Goal: Task Accomplishment & Management: Use online tool/utility

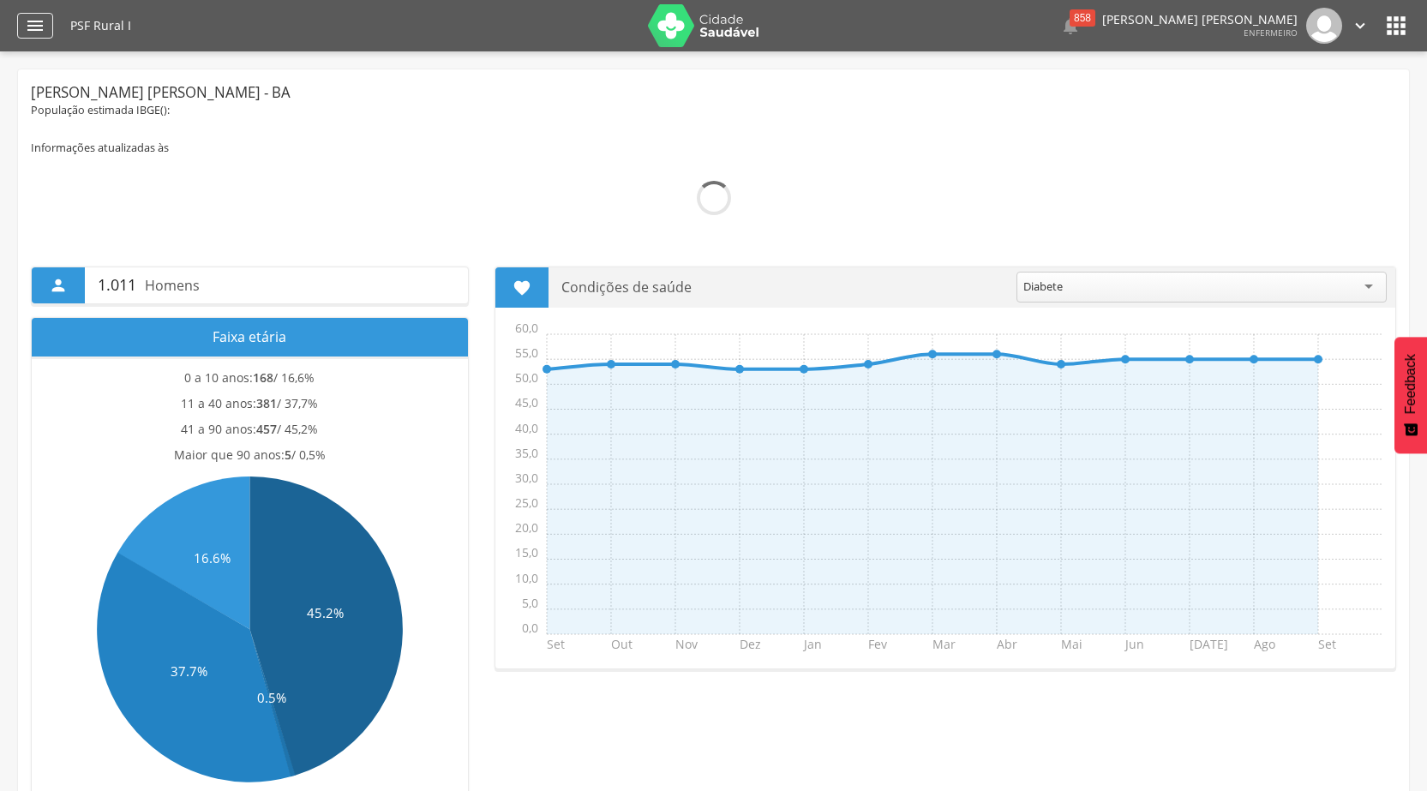
click at [38, 22] on icon "" at bounding box center [35, 25] width 21 height 21
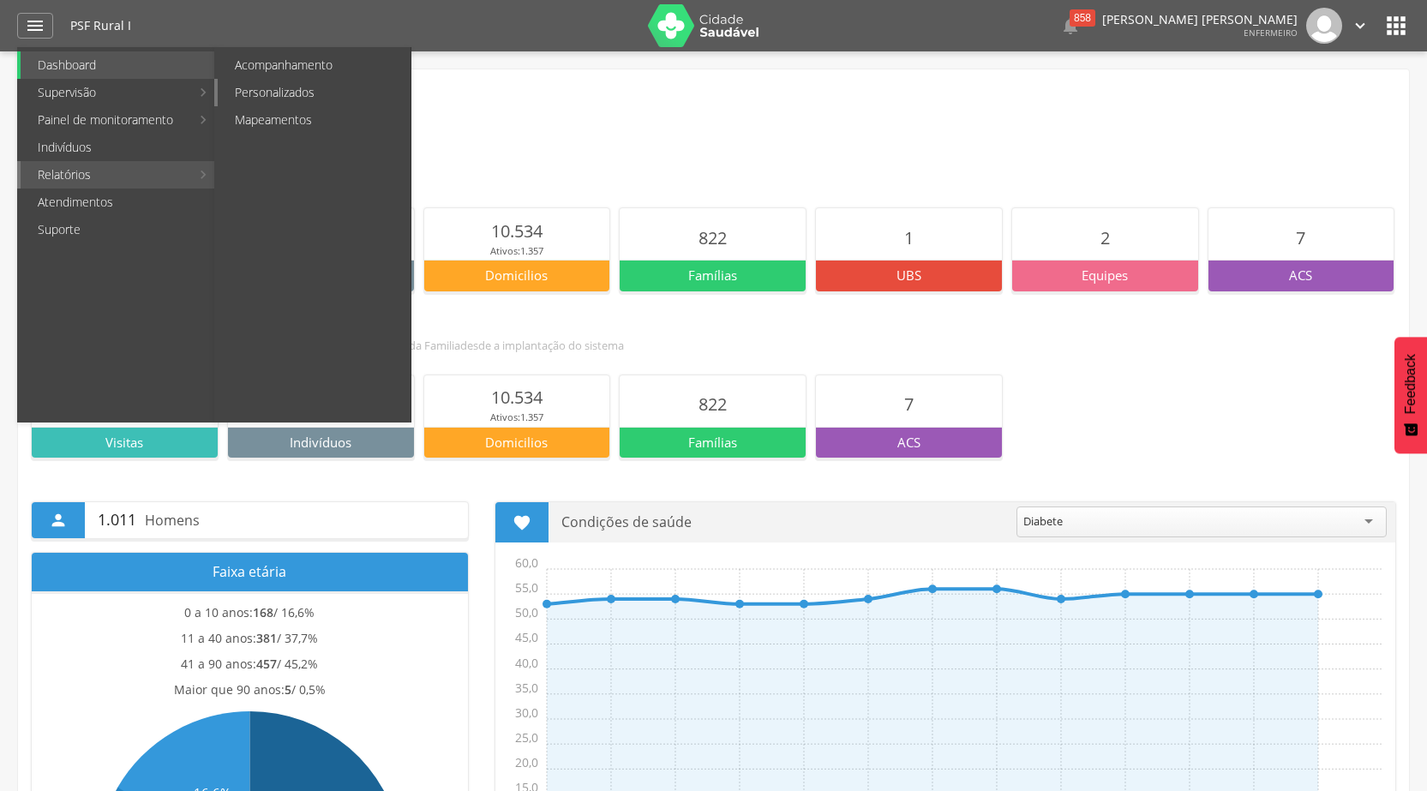
click at [289, 87] on link "Personalizados" at bounding box center [314, 92] width 193 height 27
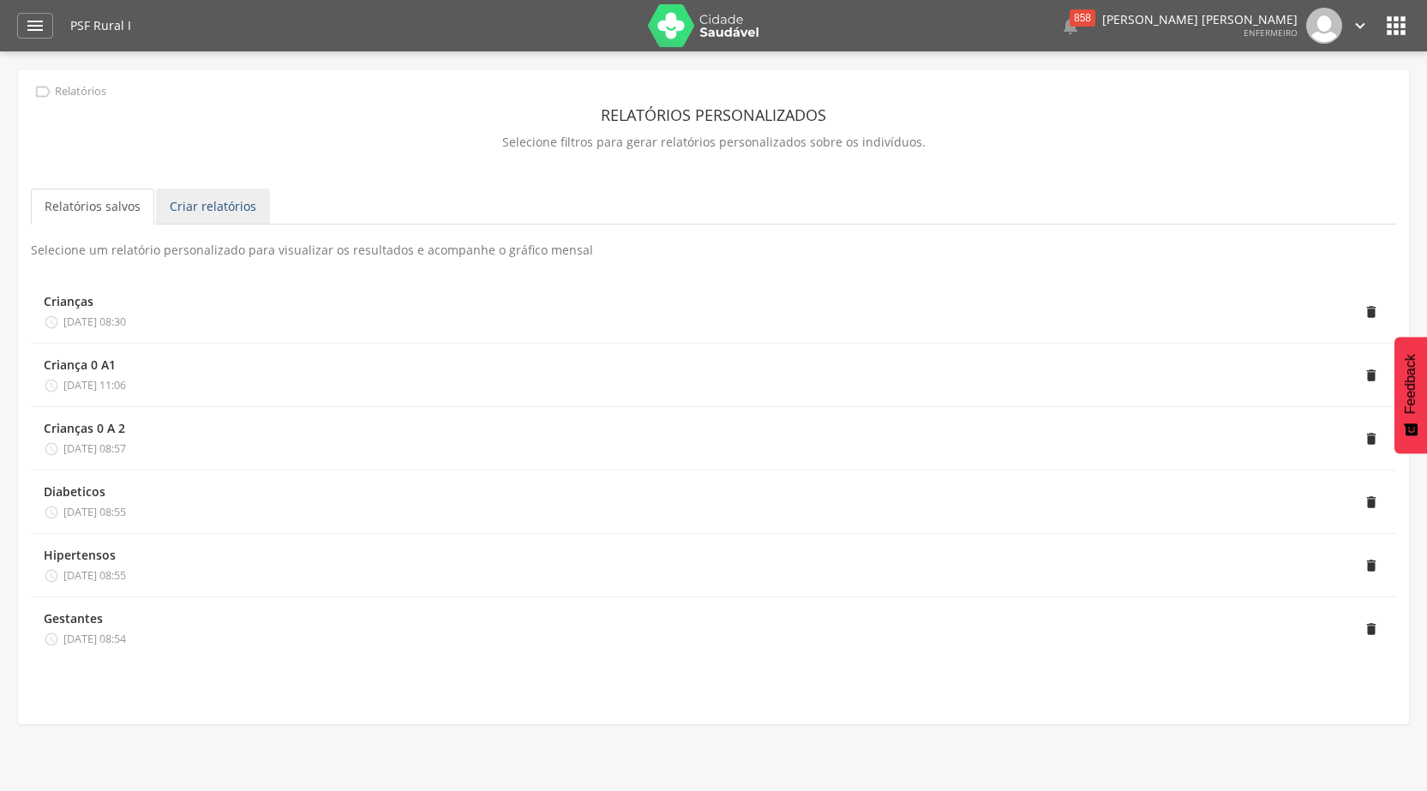
click at [213, 199] on link "Criar relatórios" at bounding box center [213, 207] width 114 height 36
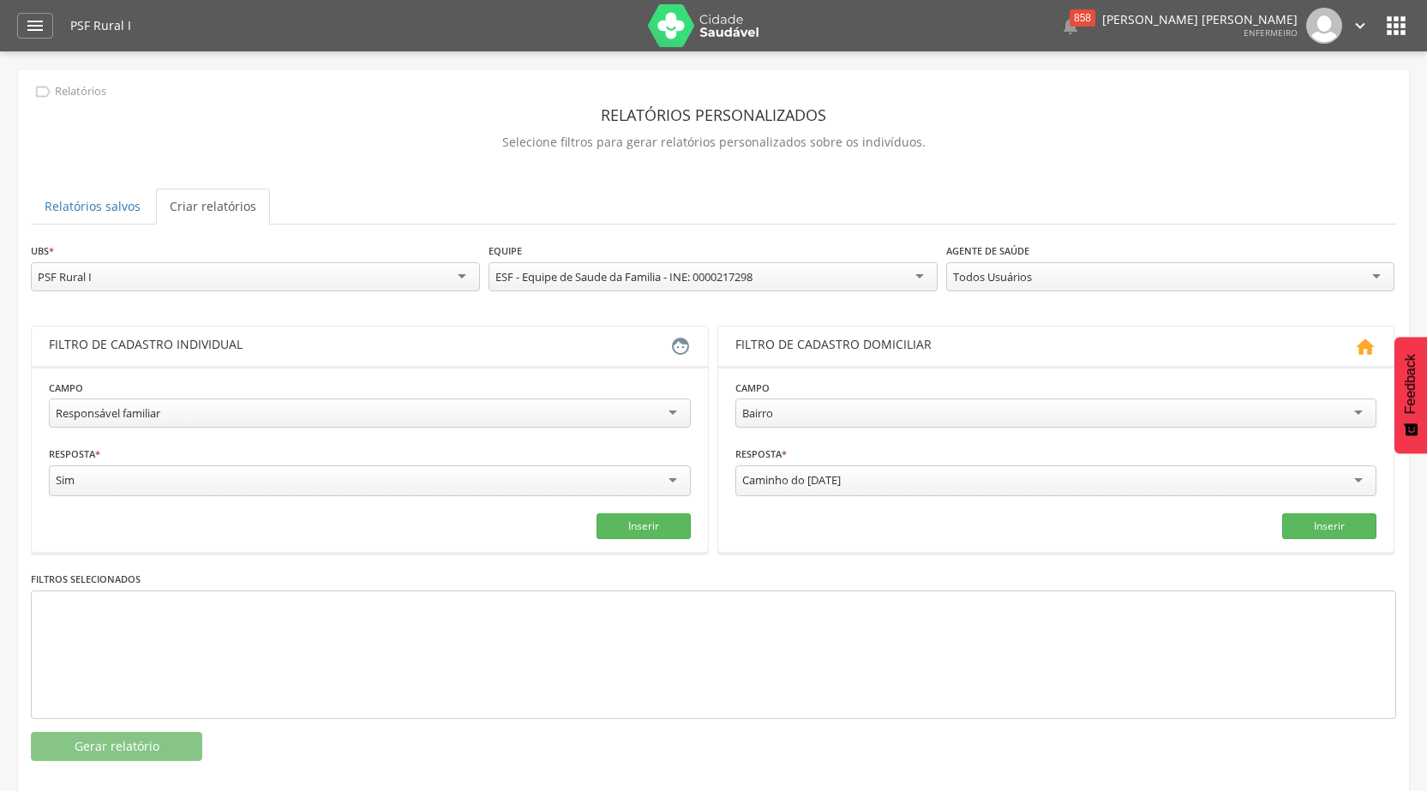
click at [676, 409] on div "Responsável familiar" at bounding box center [370, 413] width 642 height 29
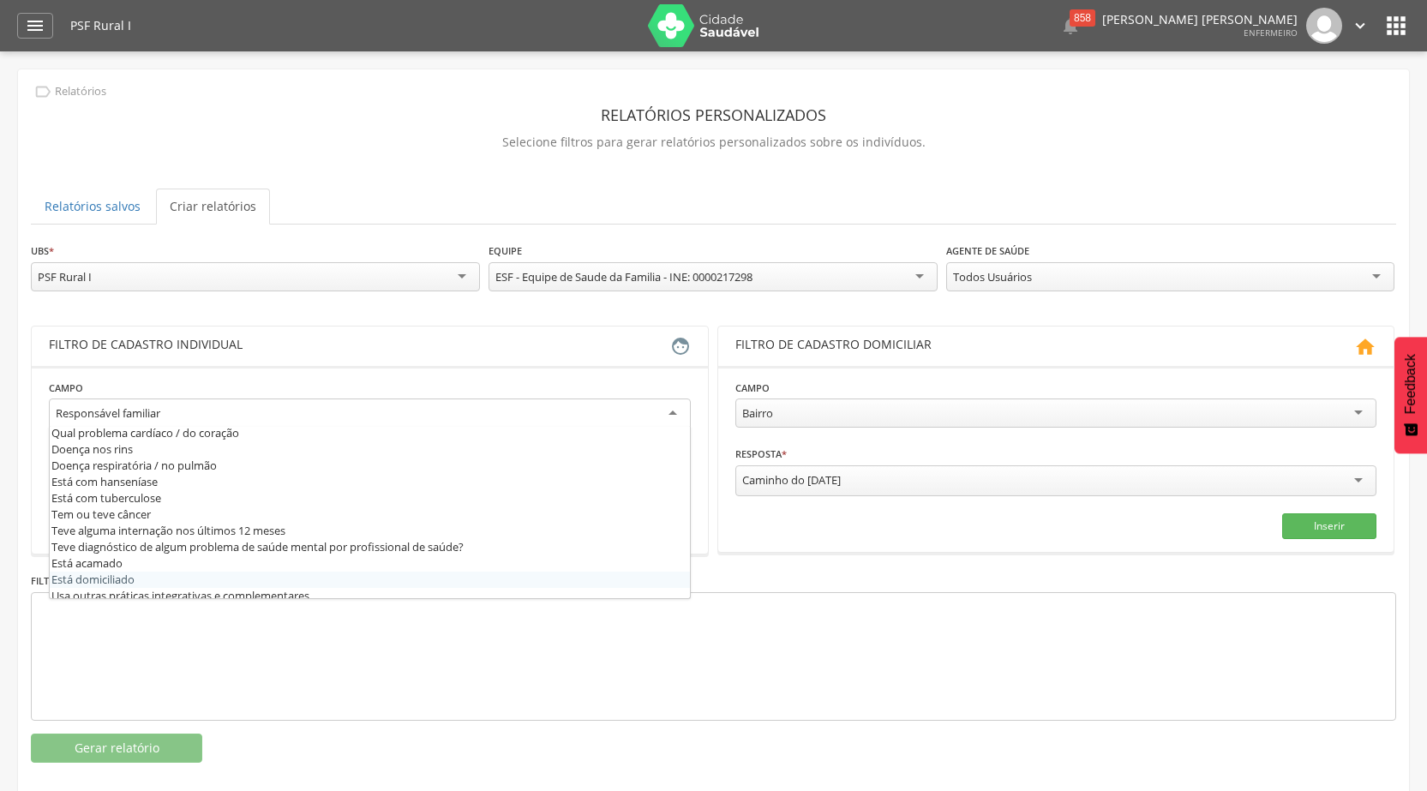
scroll to position [706, 0]
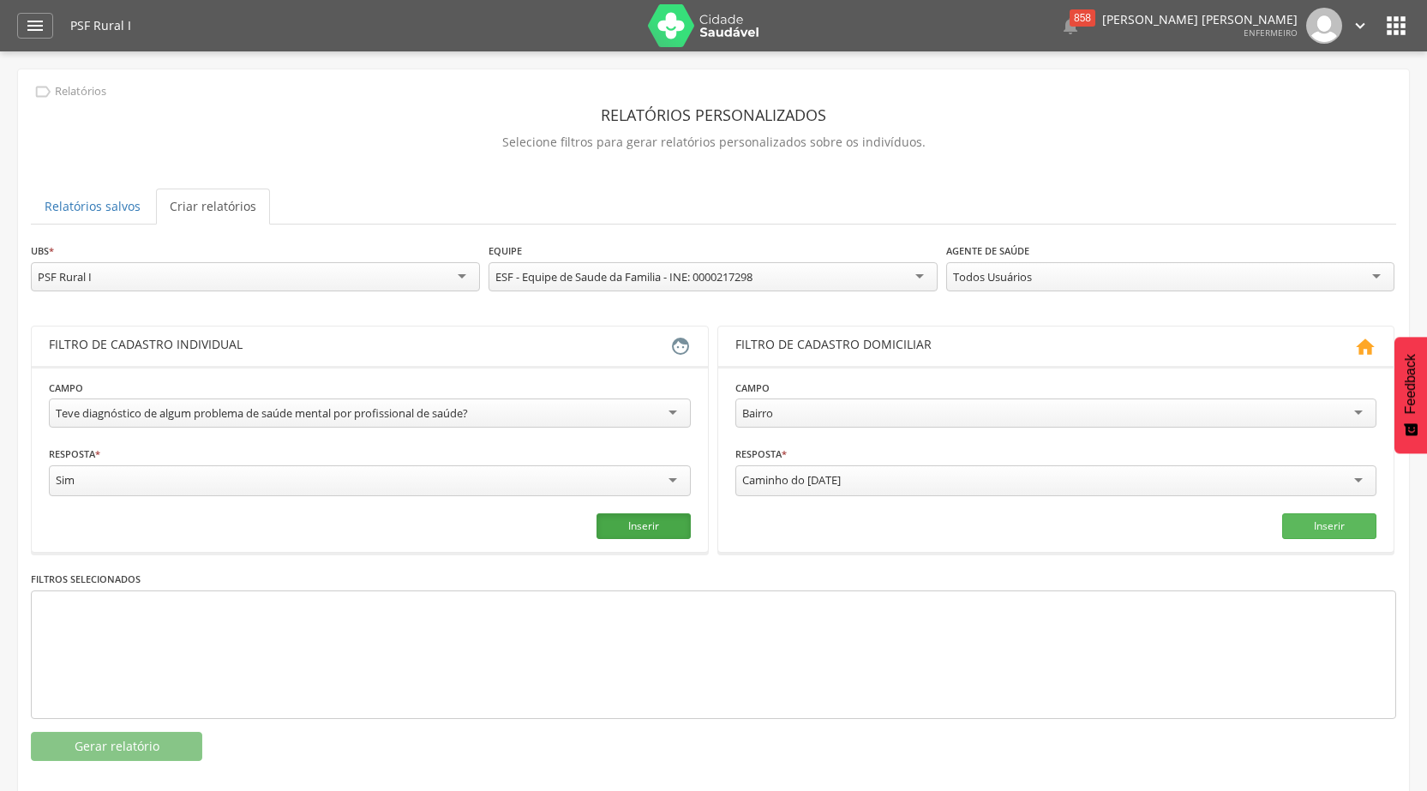
click at [607, 520] on button "Inserir" at bounding box center [644, 527] width 94 height 26
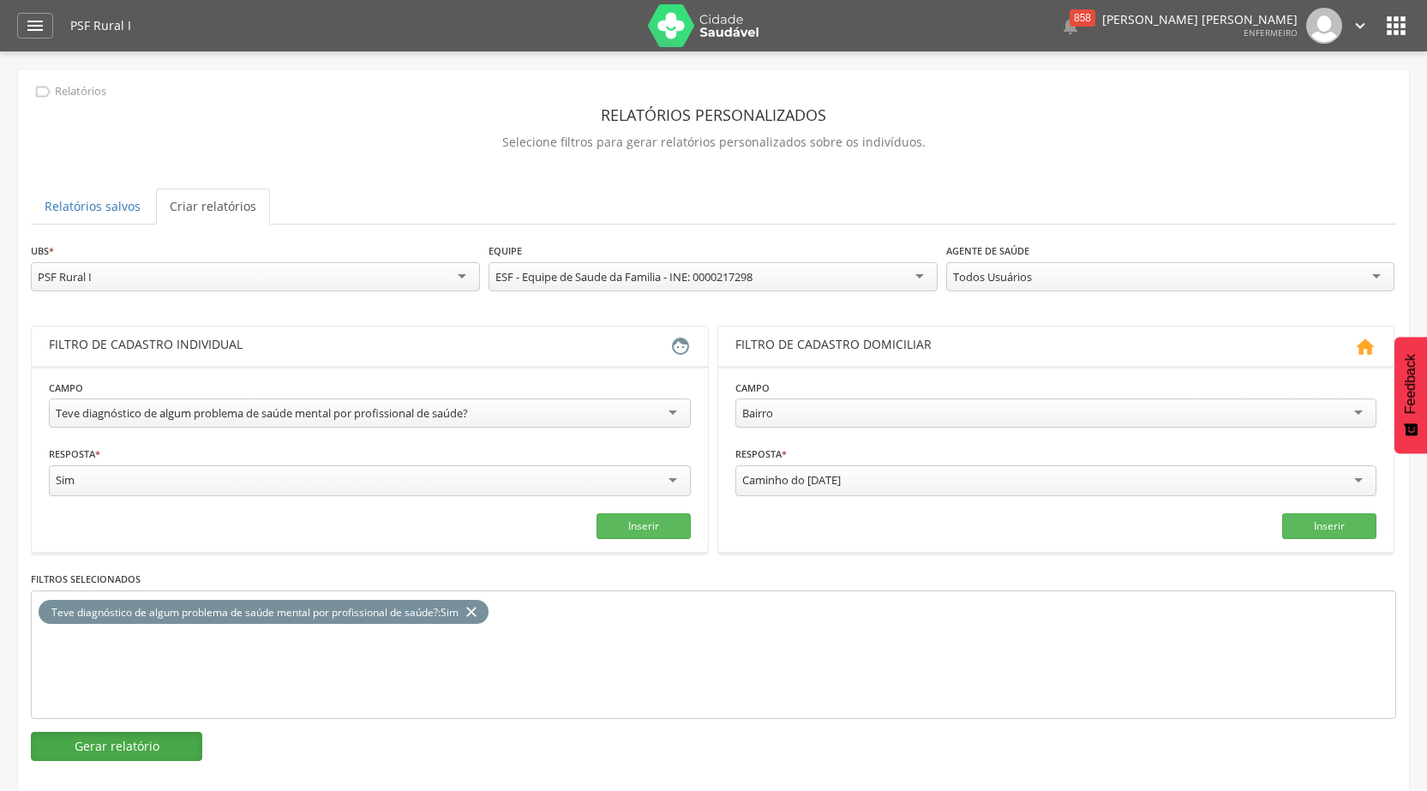
click at [159, 739] on button "Gerar relatório" at bounding box center [116, 746] width 171 height 29
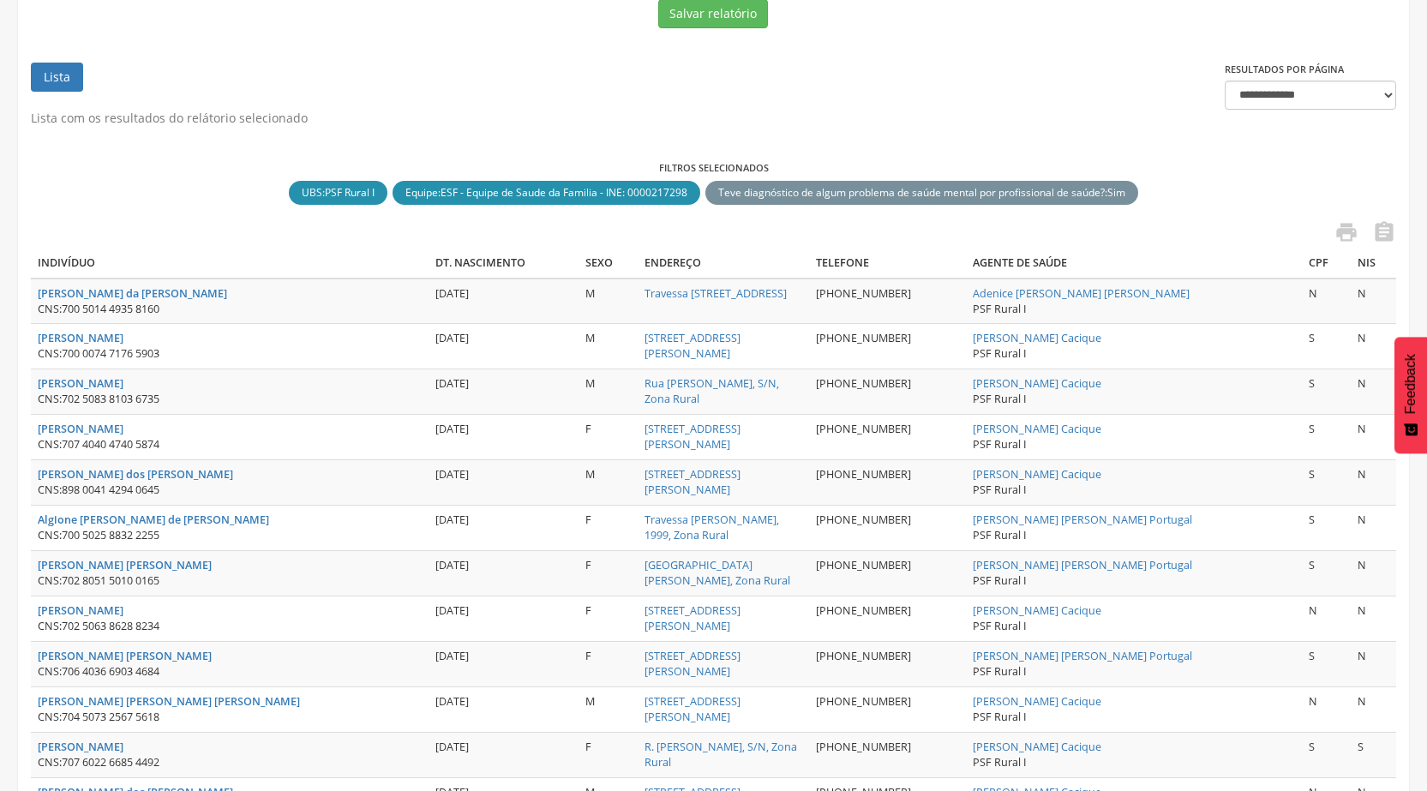
scroll to position [0, 0]
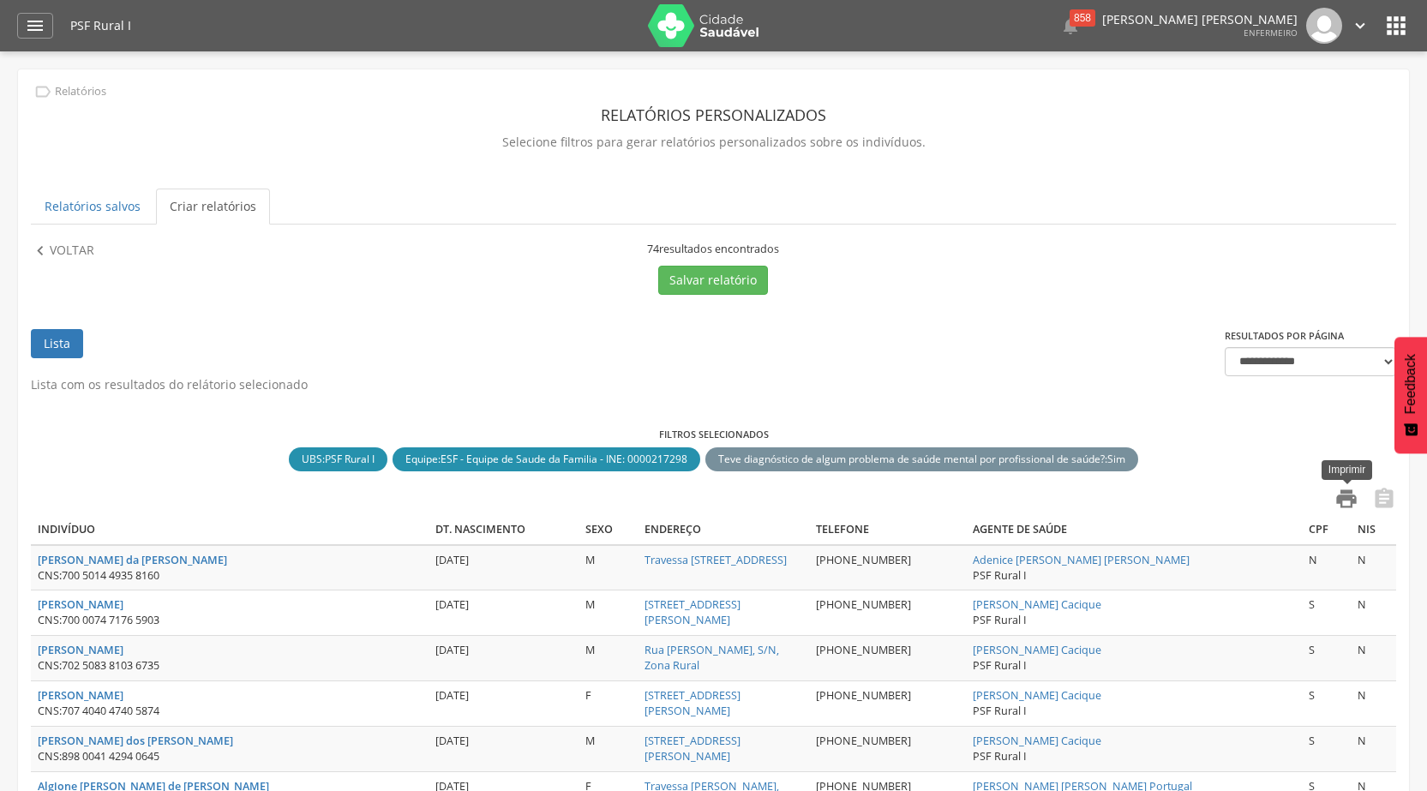
click at [1350, 496] on icon "" at bounding box center [1347, 499] width 24 height 24
click at [1337, 501] on icon "" at bounding box center [1347, 499] width 24 height 24
